Goal: Task Accomplishment & Management: Complete application form

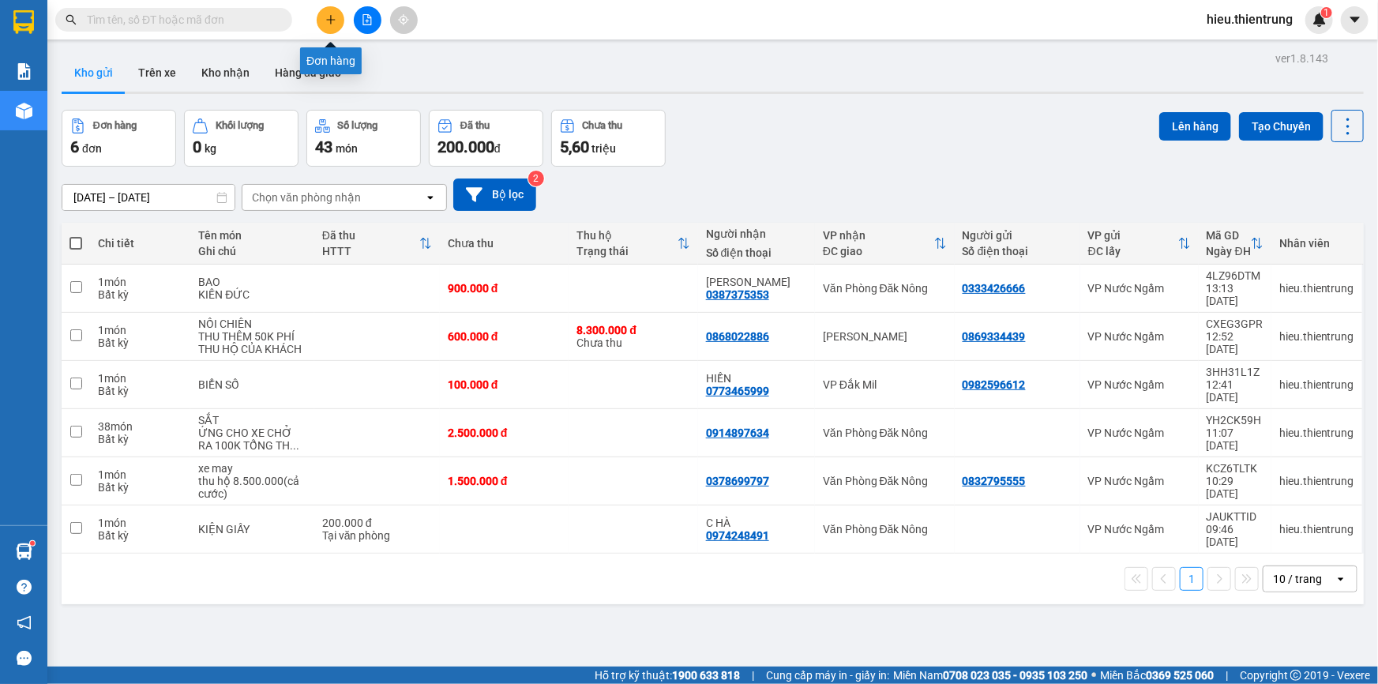
click at [339, 22] on button at bounding box center [331, 20] width 28 height 28
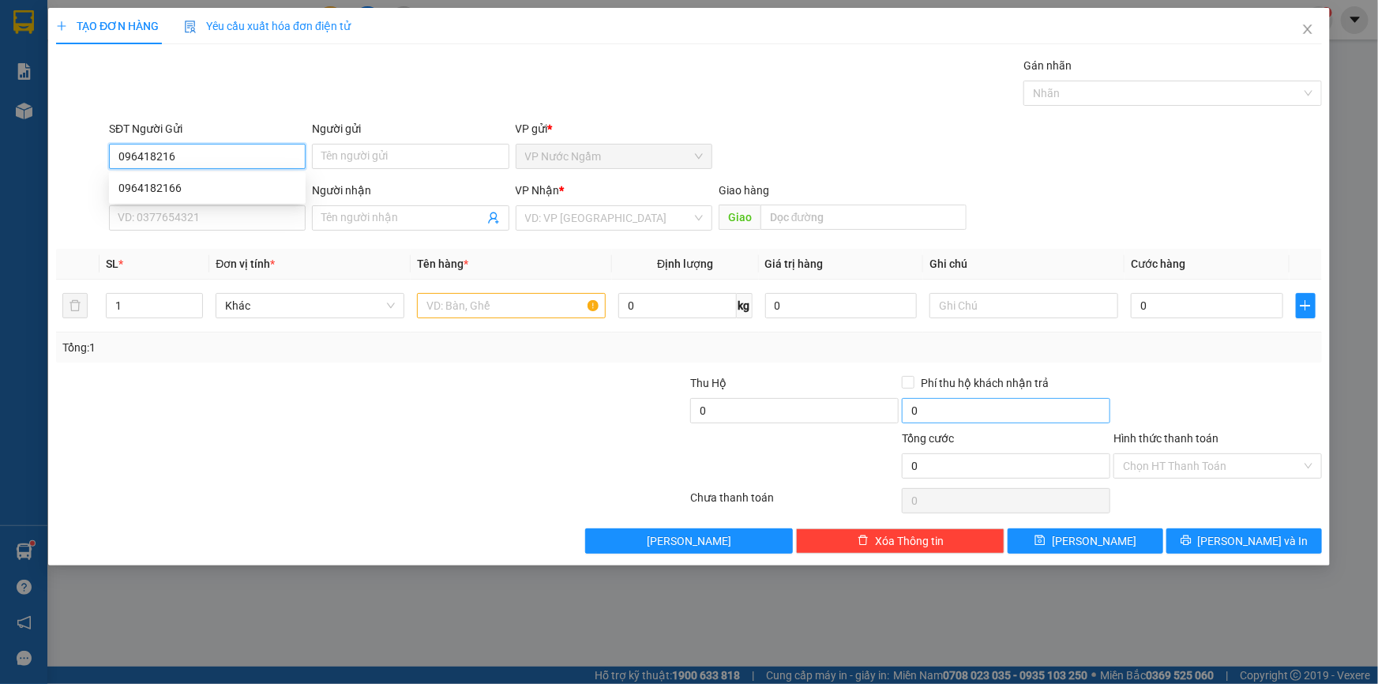
type input "0964182166"
click at [202, 193] on div "0964182166" at bounding box center [207, 187] width 178 height 17
type input "0938602926"
type input "700.000"
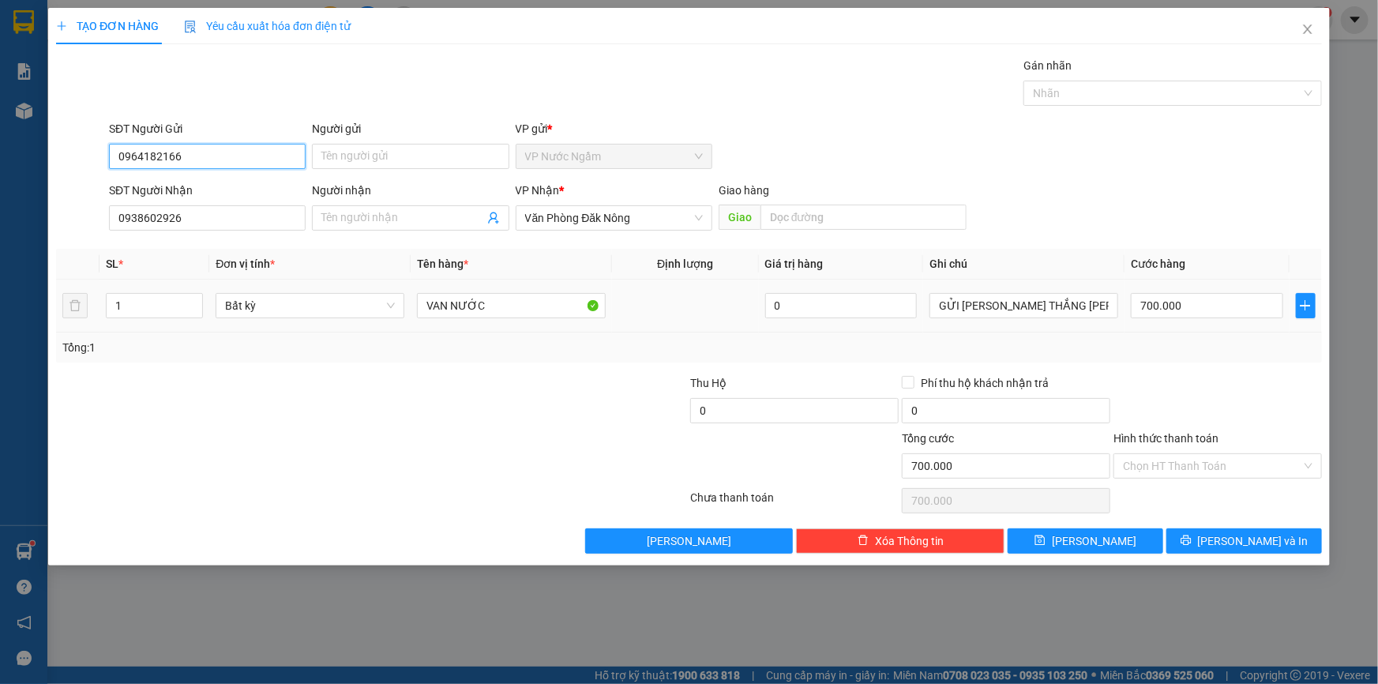
type input "0964182166"
click at [1061, 294] on div "GỬI [PERSON_NAME] THẮNG [PERSON_NAME] MÌNH CHỊU CƯỚC XE" at bounding box center [1024, 306] width 189 height 32
click at [1185, 298] on input "700.000" at bounding box center [1207, 305] width 152 height 25
type input "4"
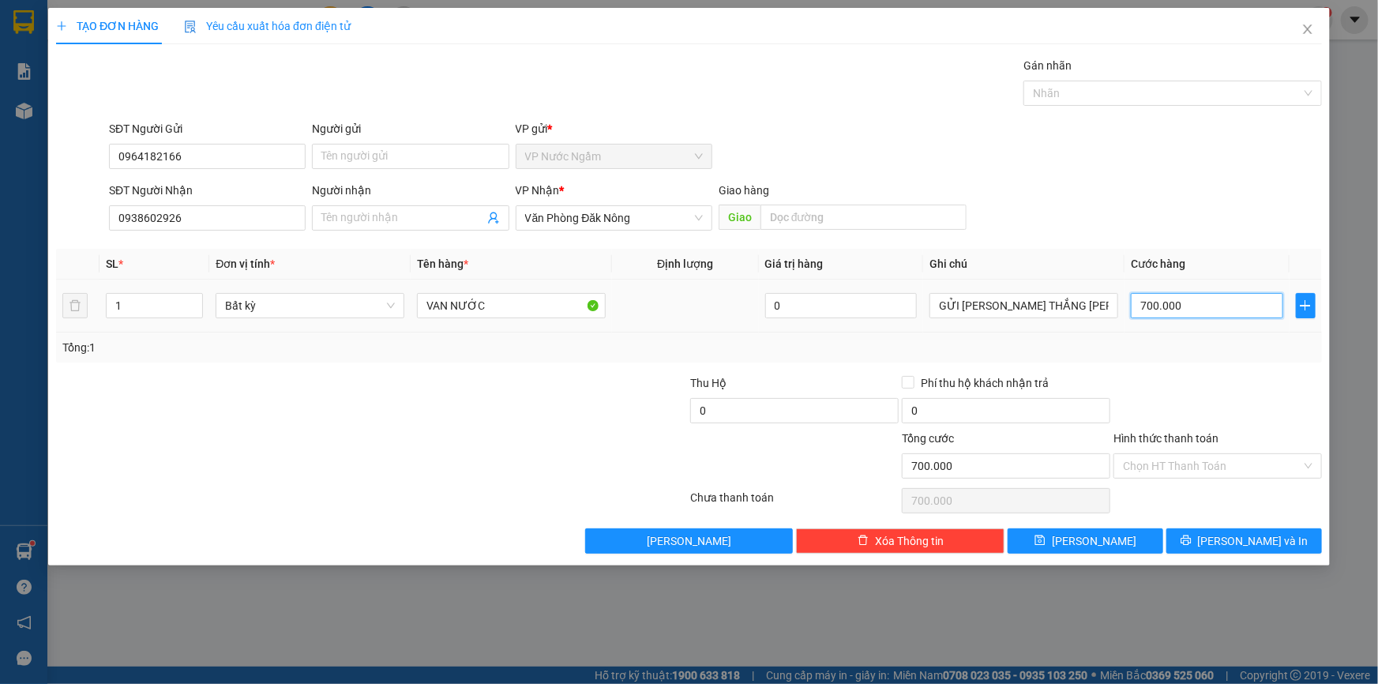
type input "4"
type input "40"
type input "400"
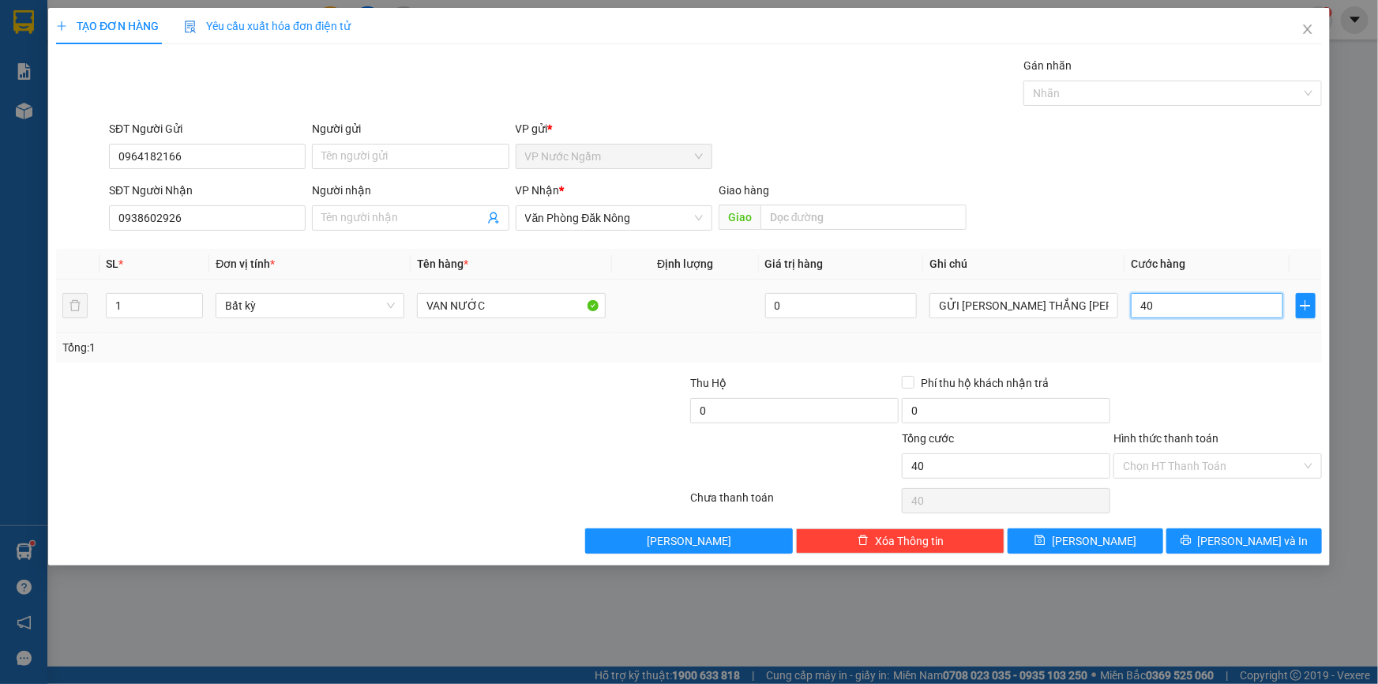
type input "400"
type input "4.000"
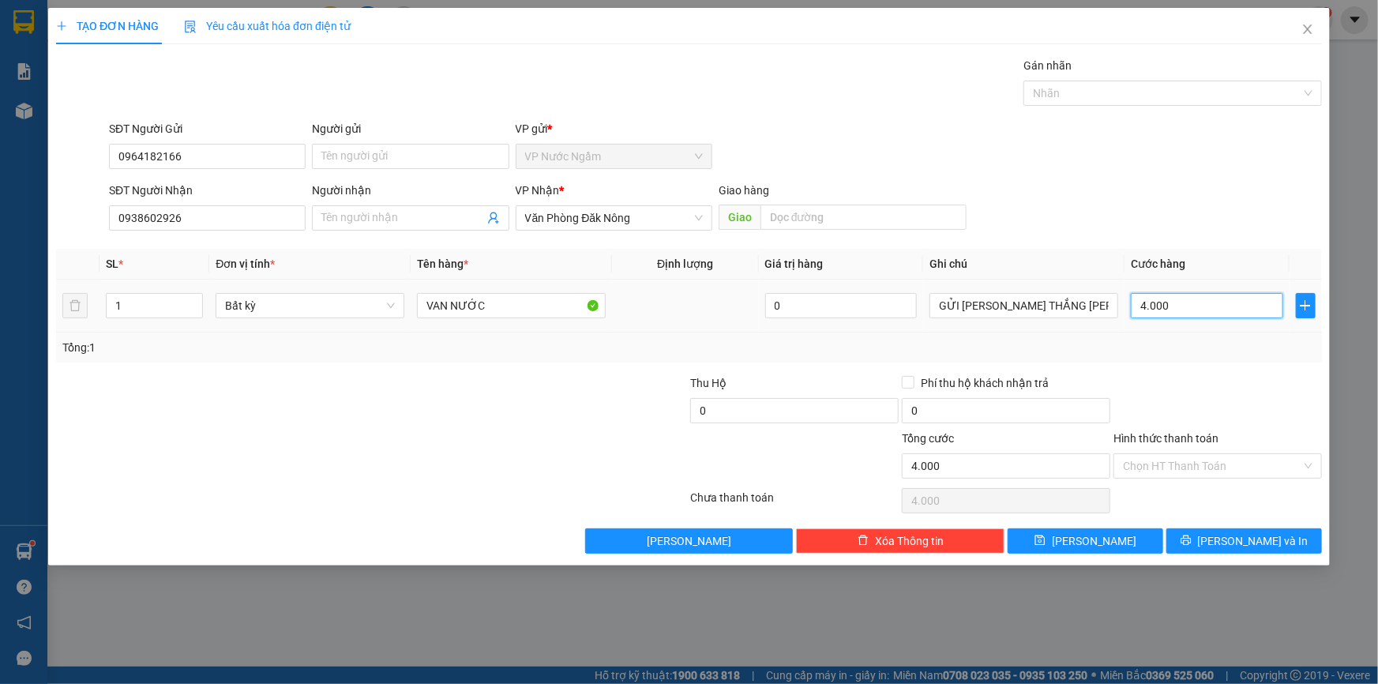
type input "40.000"
type input "400.000"
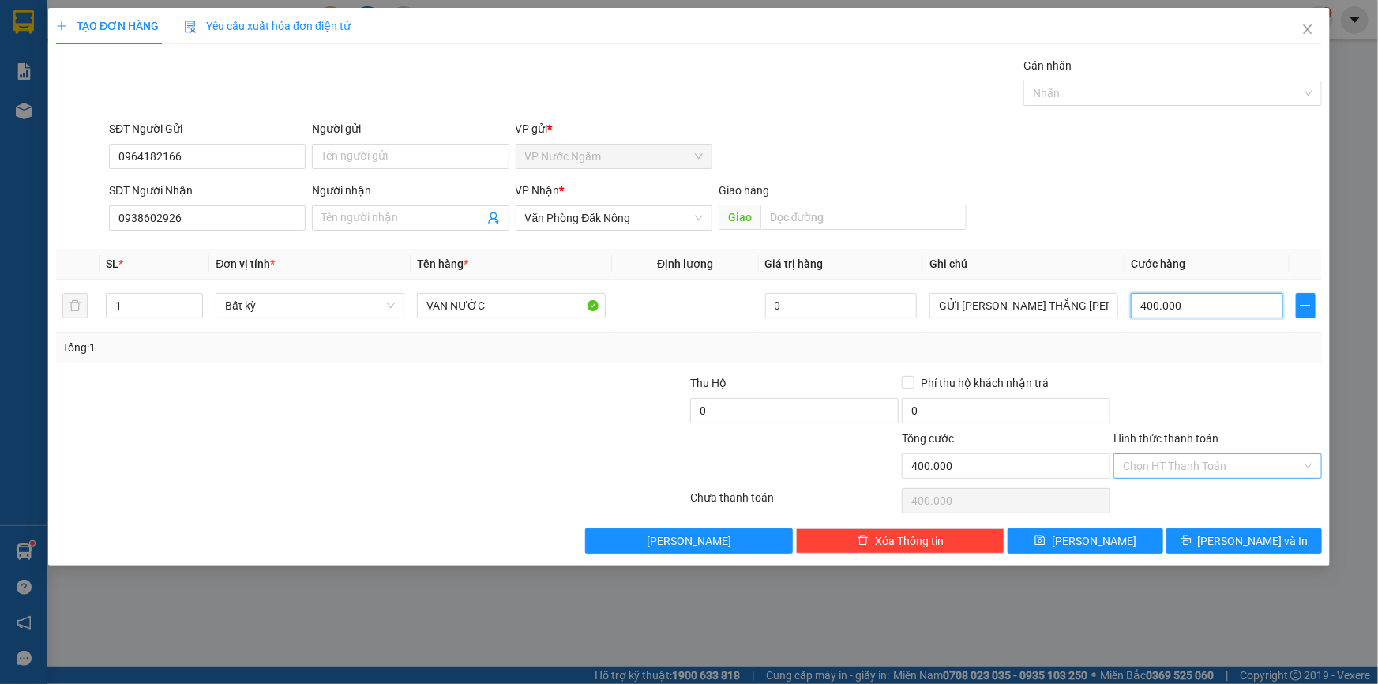
type input "400.000"
click at [1212, 454] on input "Hình thức thanh toán" at bounding box center [1212, 466] width 178 height 24
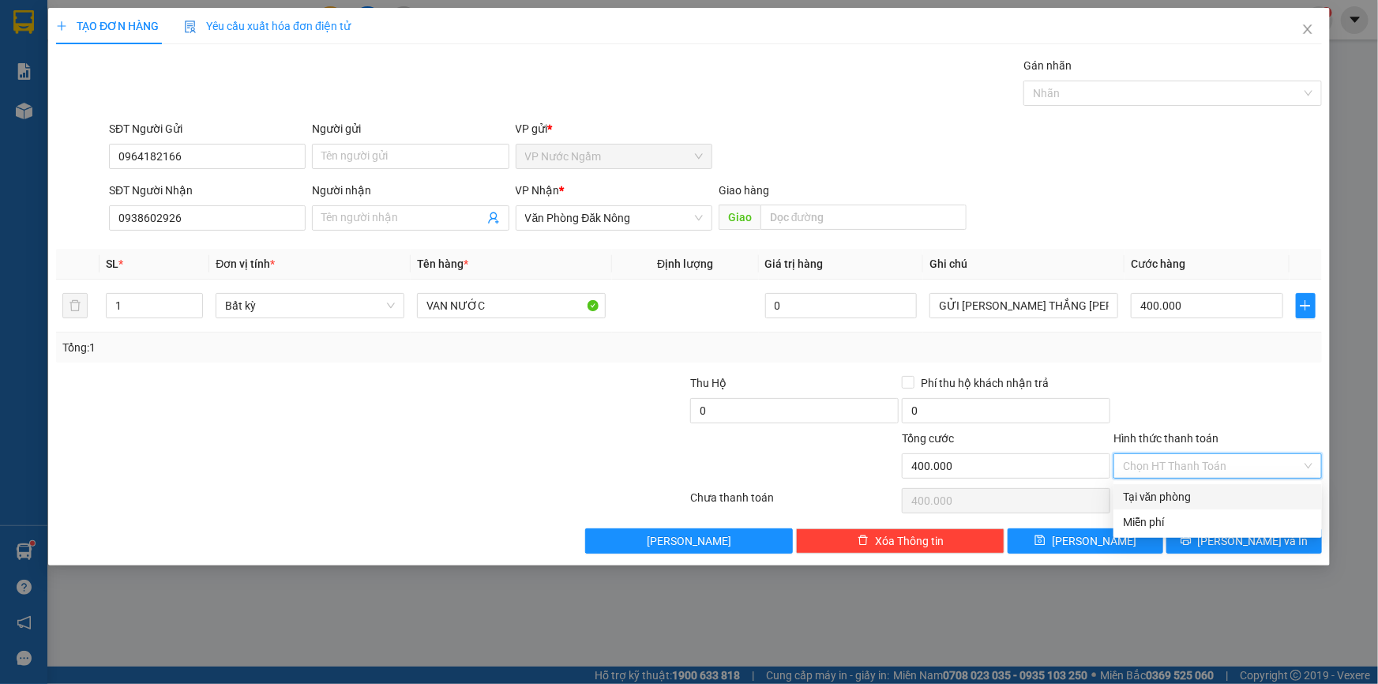
click at [1204, 490] on div "Tại văn phòng" at bounding box center [1218, 496] width 190 height 17
type input "0"
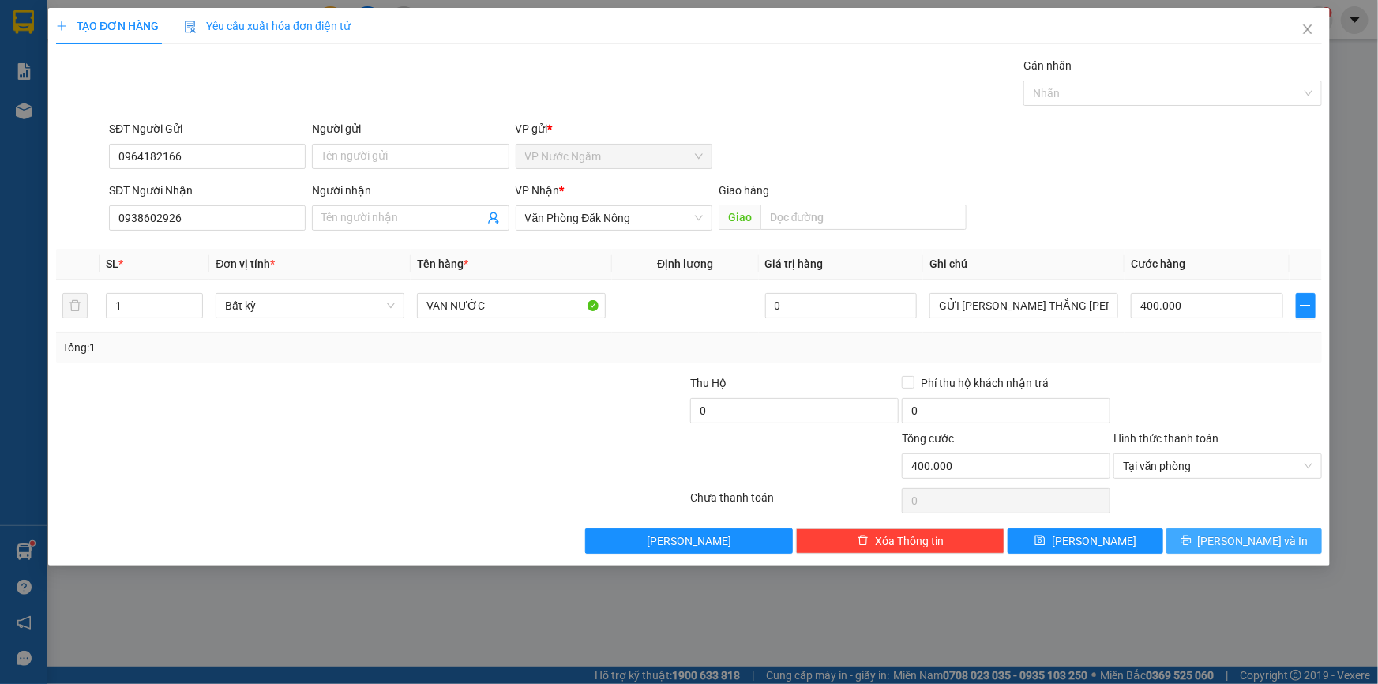
click at [1216, 531] on button "[PERSON_NAME] và In" at bounding box center [1245, 540] width 156 height 25
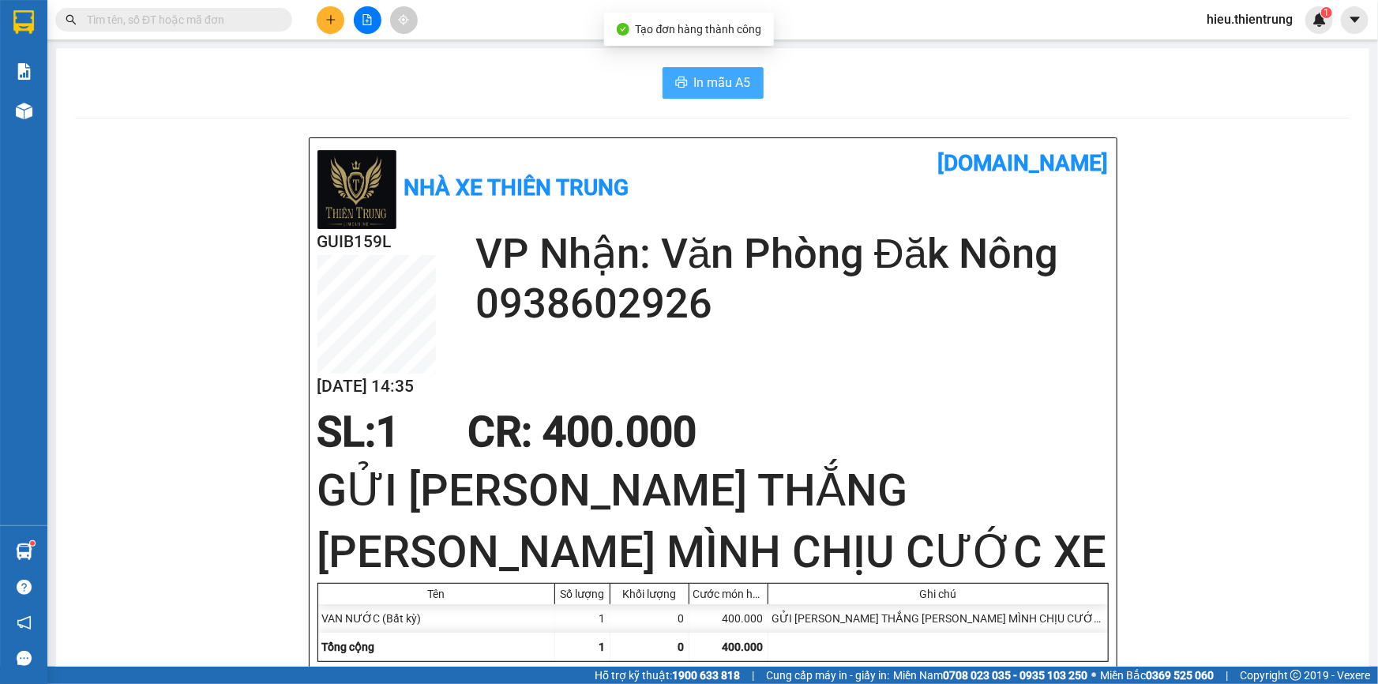
drag, startPoint x: 713, startPoint y: 71, endPoint x: 718, endPoint y: 96, distance: 25.7
click at [727, 91] on span "In mẫu A5" at bounding box center [722, 83] width 57 height 20
